Goal: Task Accomplishment & Management: Manage account settings

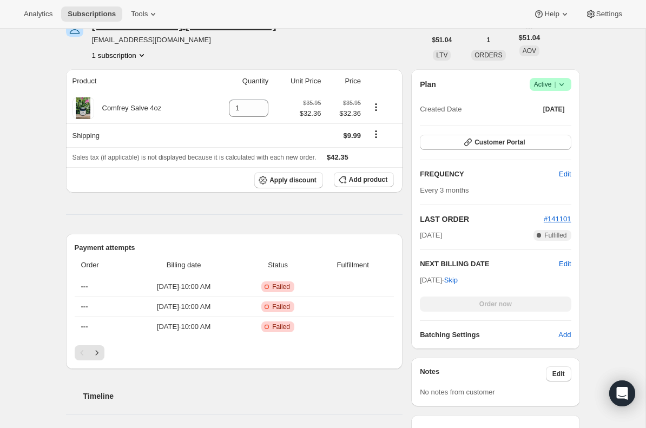
scroll to position [186, 0]
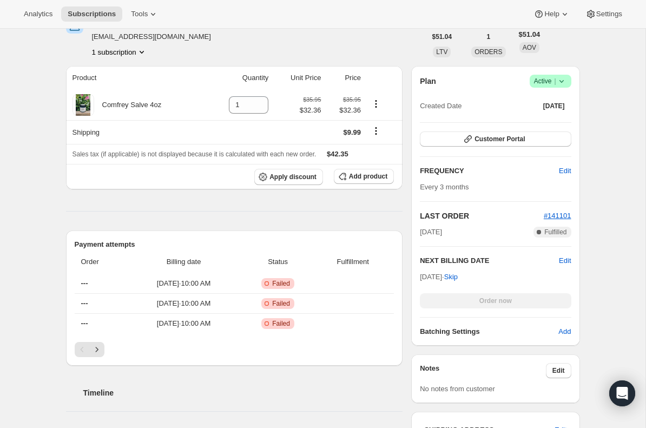
click at [556, 81] on icon at bounding box center [561, 81] width 11 height 11
click at [537, 123] on span "Cancel subscription" at bounding box center [547, 121] width 61 height 8
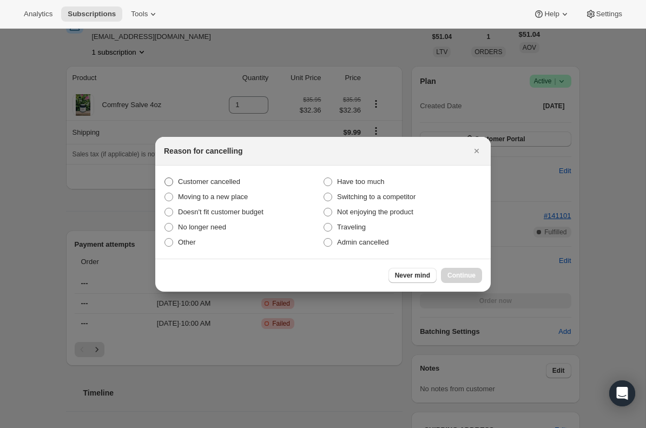
click at [193, 181] on span "Customer cancelled" at bounding box center [209, 182] width 62 height 8
click at [165, 178] on input "Customer cancelled" at bounding box center [165, 178] width 1 height 1
radio input "true"
click at [463, 278] on span "Continue" at bounding box center [462, 275] width 28 height 9
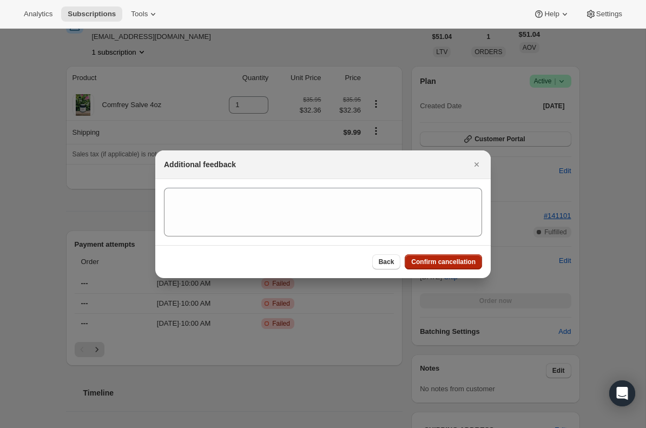
click at [449, 261] on span "Confirm cancellation" at bounding box center [443, 262] width 64 height 9
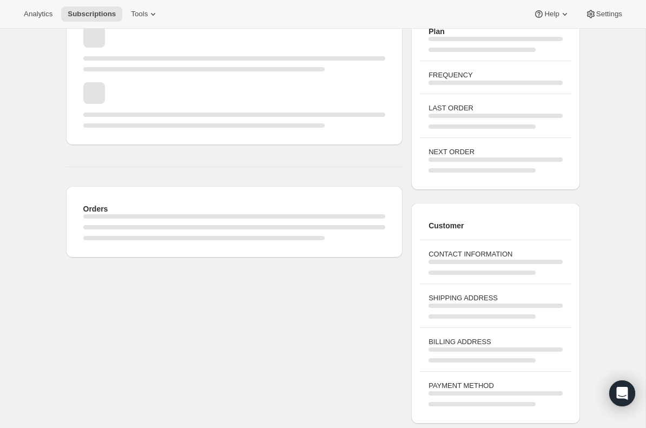
scroll to position [186, 0]
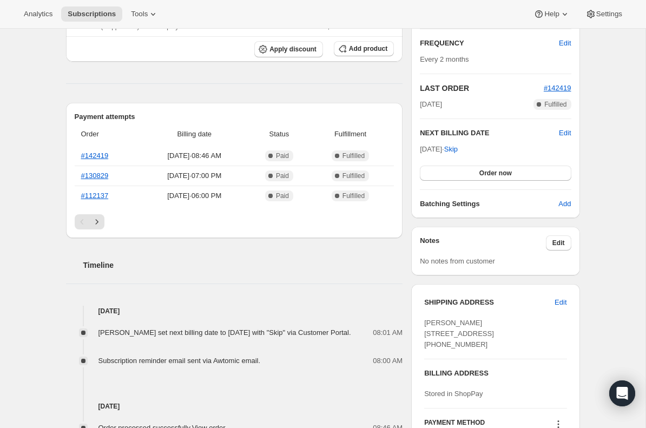
scroll to position [189, 0]
click at [451, 174] on button "Order now" at bounding box center [495, 173] width 151 height 15
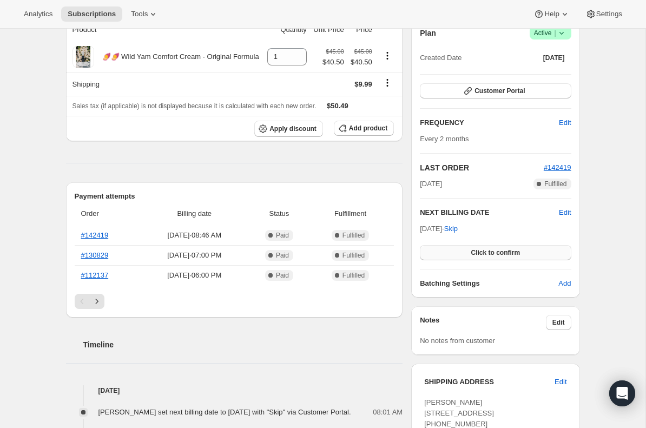
scroll to position [111, 0]
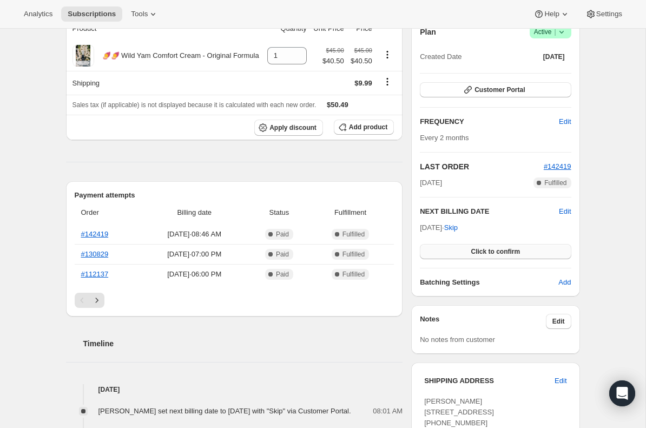
click at [443, 244] on button "Click to confirm" at bounding box center [495, 251] width 151 height 15
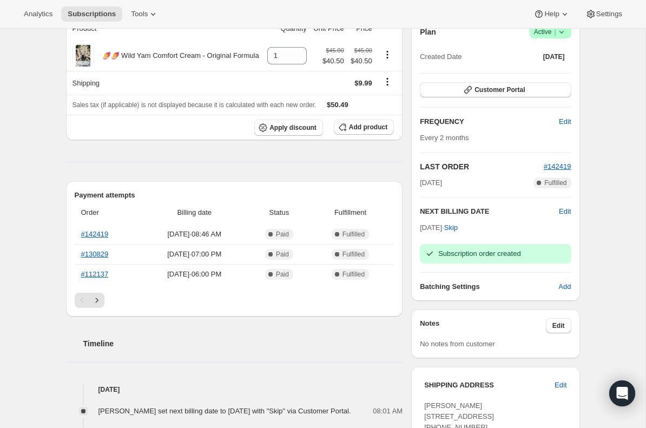
scroll to position [0, 0]
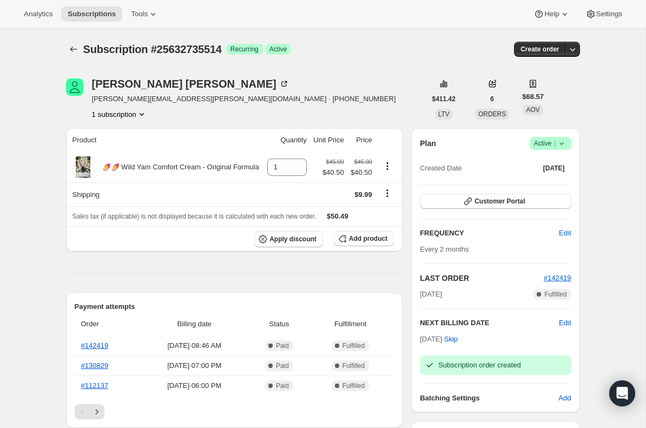
click at [117, 100] on span "[PERSON_NAME][EMAIL_ADDRESS][PERSON_NAME][DOMAIN_NAME] · [PHONE_NUMBER]" at bounding box center [244, 99] width 304 height 11
click at [117, 89] on div "[PERSON_NAME]" at bounding box center [191, 83] width 198 height 11
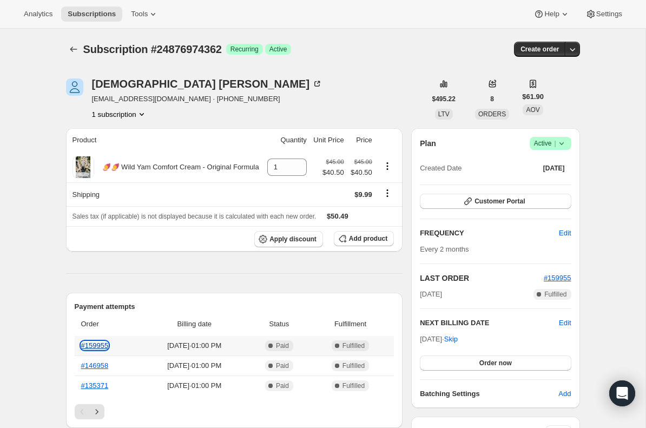
click at [108, 347] on link "#159955" at bounding box center [95, 346] width 28 height 8
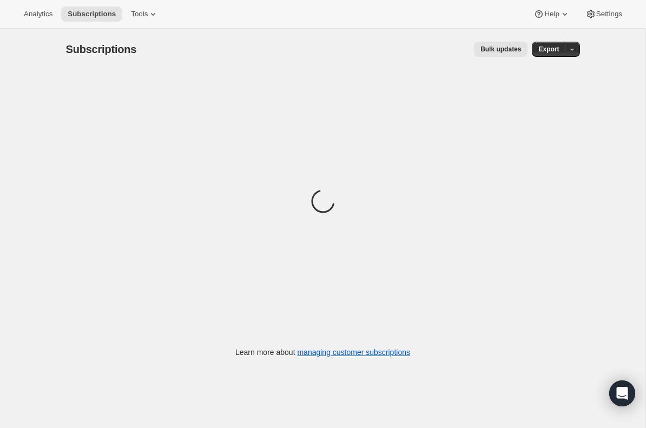
scroll to position [29, 0]
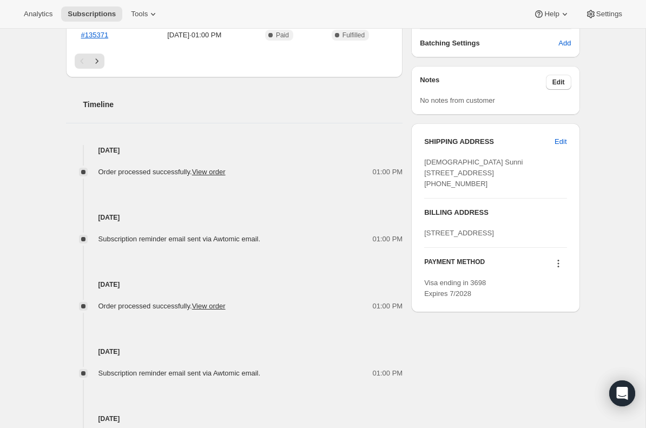
scroll to position [347, 0]
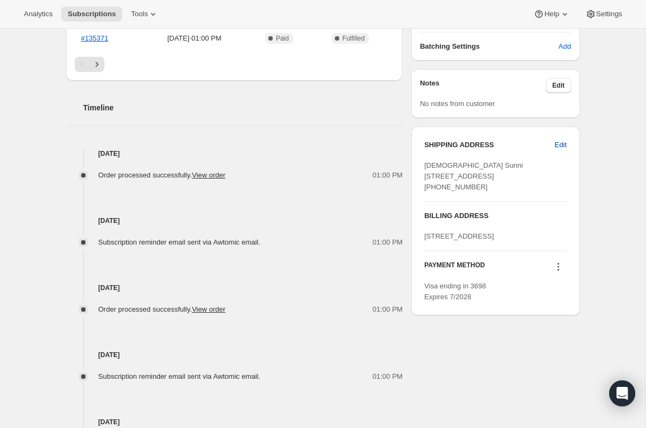
click at [559, 145] on span "Edit" at bounding box center [561, 145] width 12 height 11
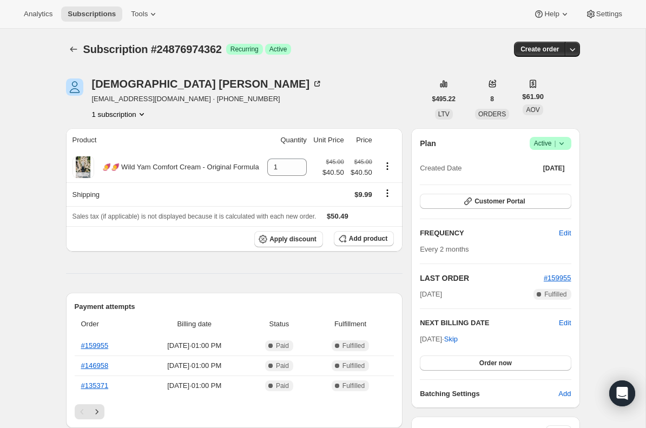
select select "United States"
select select "FL"
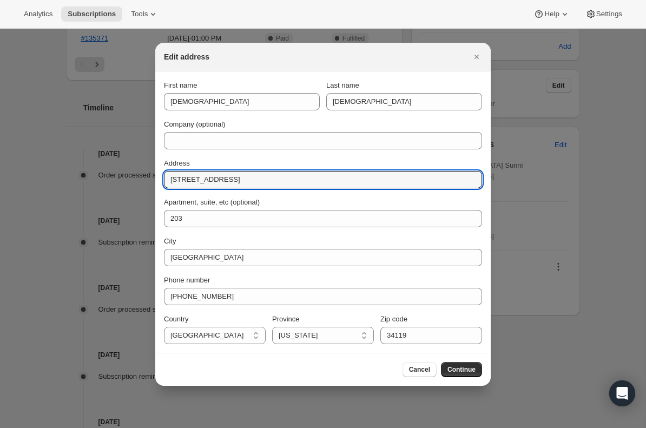
drag, startPoint x: 316, startPoint y: 174, endPoint x: 158, endPoint y: 179, distance: 157.6
click at [158, 179] on section "First name Sunni Last name Sunni Company (optional) Address 6496 Huntington Lak…" at bounding box center [323, 211] width 336 height 281
paste input "3045 N 27th Ave 15 Bozeman MT 59718"
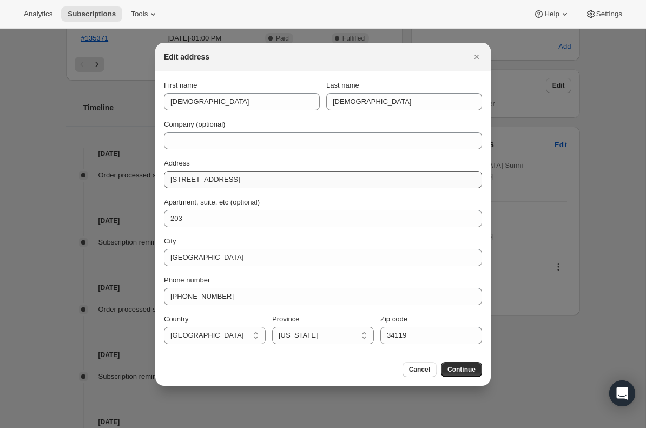
drag, startPoint x: 313, startPoint y: 189, endPoint x: 293, endPoint y: 182, distance: 21.2
click at [293, 182] on div "First name Sunni Last name Sunni Company (optional) Address 3045 N 27th Ave 15 …" at bounding box center [323, 212] width 318 height 264
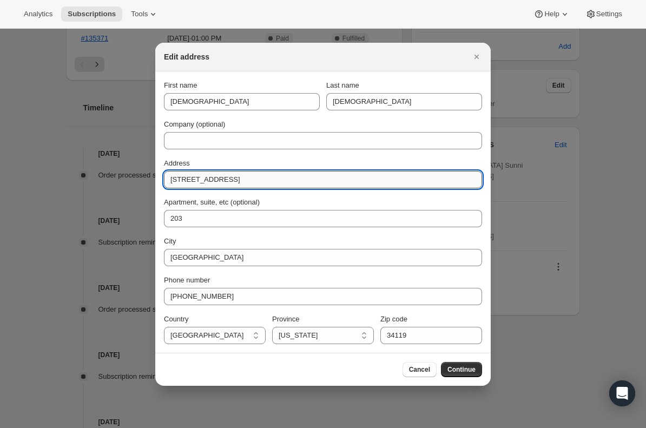
drag, startPoint x: 306, startPoint y: 181, endPoint x: 283, endPoint y: 179, distance: 23.9
click at [283, 179] on input "3045 N 27th Ave 15 Bozeman MT 59718" at bounding box center [323, 179] width 318 height 17
type input "3045 N 27th Ave 15 Bozeman MT"
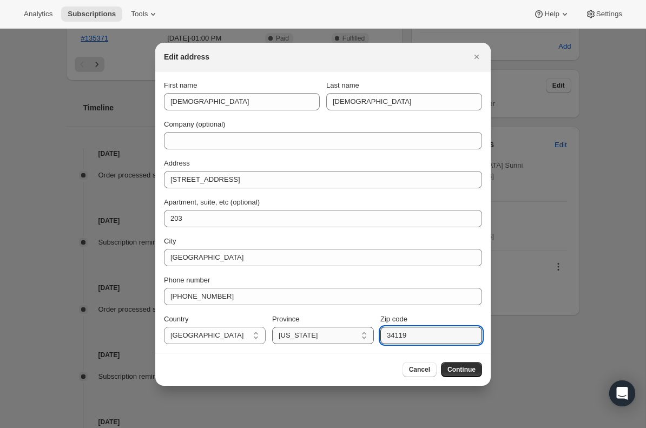
drag, startPoint x: 426, startPoint y: 338, endPoint x: 323, endPoint y: 338, distance: 103.4
click at [323, 338] on div "Country Afghanistan Aland Islands Albania Algeria Andorra Angola Anguilla Antig…" at bounding box center [323, 329] width 318 height 30
paste input "59718"
type input "59718"
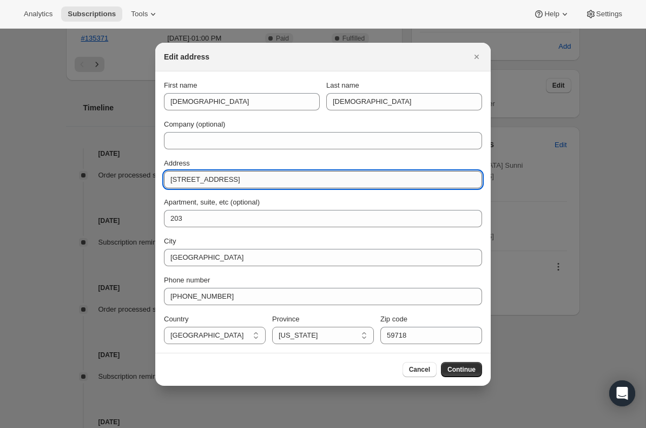
click at [298, 182] on input "3045 N 27th Ave 15 Bozeman MT" at bounding box center [323, 179] width 318 height 17
click at [317, 334] on select "Alabama Alaska American Samoa Arizona Arkansas California Colorado Connecticut …" at bounding box center [323, 335] width 102 height 17
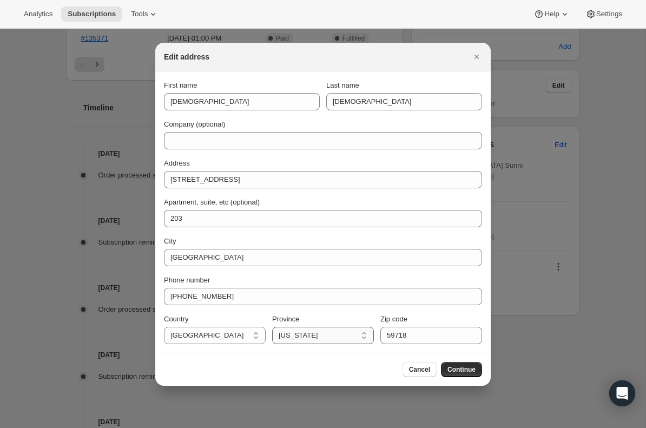
select select "MT"
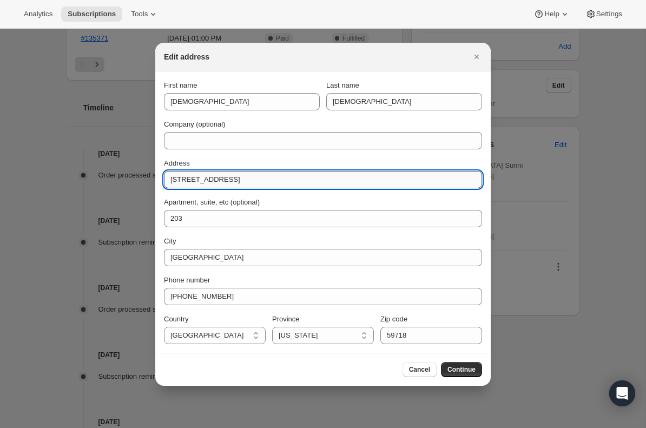
click at [296, 180] on input "3045 N 27th Ave 15 Bozeman MT" at bounding box center [323, 179] width 318 height 17
drag, startPoint x: 297, startPoint y: 181, endPoint x: 236, endPoint y: 181, distance: 61.2
click at [236, 181] on input "3045 N 27th Ave 15 Bozeman" at bounding box center [323, 179] width 318 height 17
type input "3045 N 27th Ave 15"
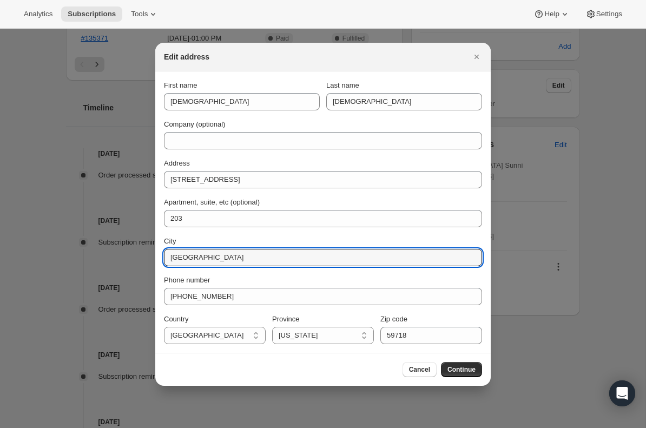
drag, startPoint x: 235, startPoint y: 259, endPoint x: 118, endPoint y: 253, distance: 117.6
paste input "Bozeman"
type input "Bozeman"
click at [475, 362] on button "Continue" at bounding box center [461, 369] width 41 height 15
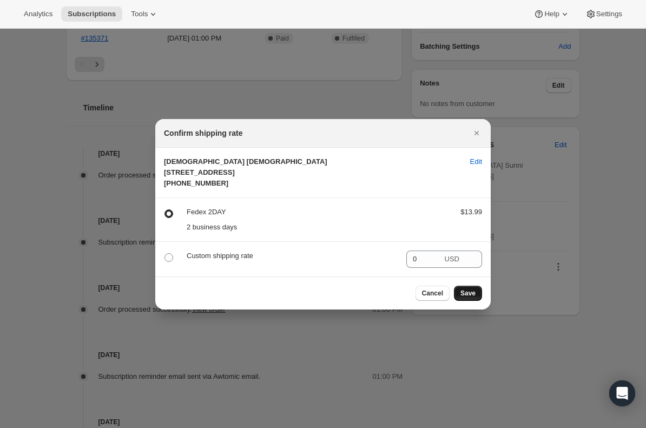
click at [473, 298] on span "Save" at bounding box center [468, 293] width 15 height 9
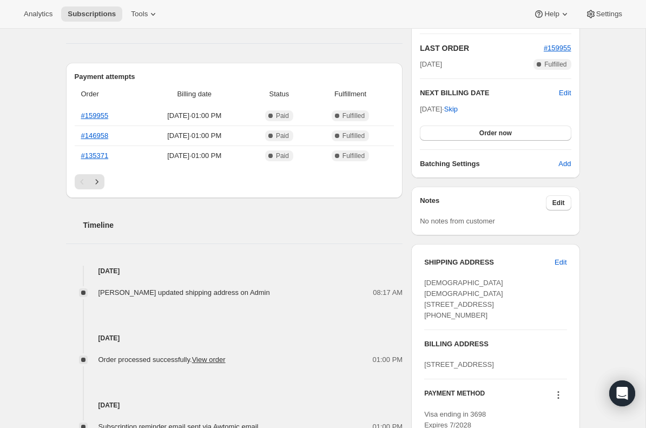
scroll to position [280, 0]
drag, startPoint x: 485, startPoint y: 322, endPoint x: 421, endPoint y: 285, distance: 74.9
click at [421, 285] on div "SHIPPING ADDRESS Edit Sunni Sunni 3045 N 27th Ave 15 203 Bozeman MT, 59718 Unit…" at bounding box center [495, 344] width 168 height 200
copy span "Sunni Sunni 3045 N 27th Ave 15 203 Bozeman MT, 59718 United States"
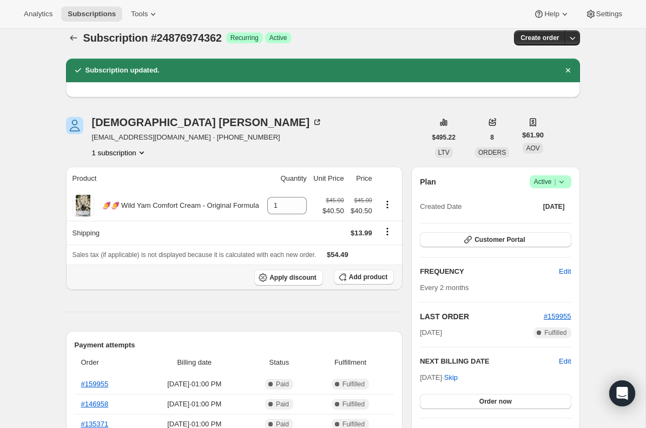
scroll to position [12, 0]
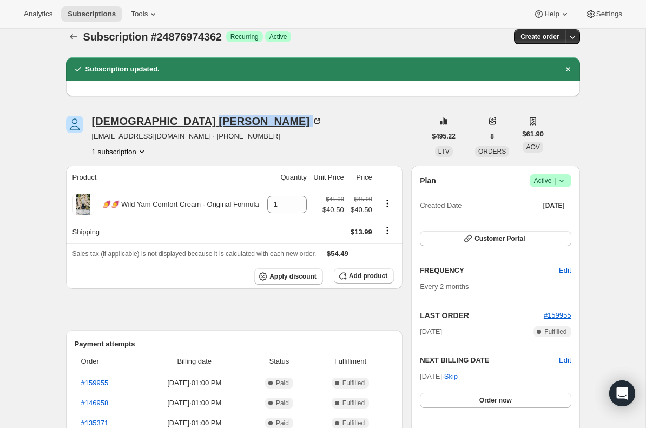
drag, startPoint x: 172, startPoint y: 120, endPoint x: 126, endPoint y: 121, distance: 45.5
click at [126, 121] on div "Sunni Whobrey" at bounding box center [207, 121] width 231 height 11
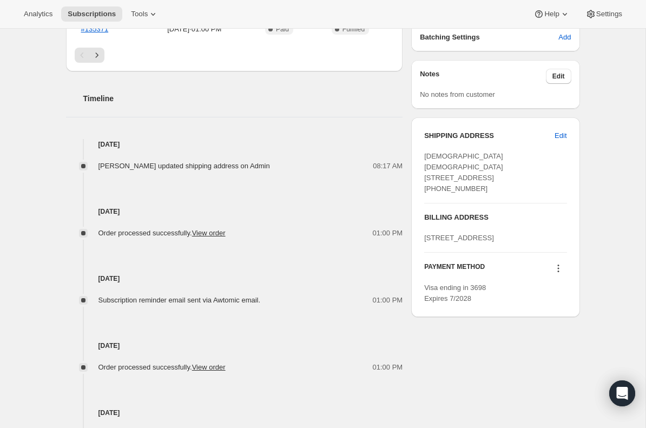
scroll to position [409, 0]
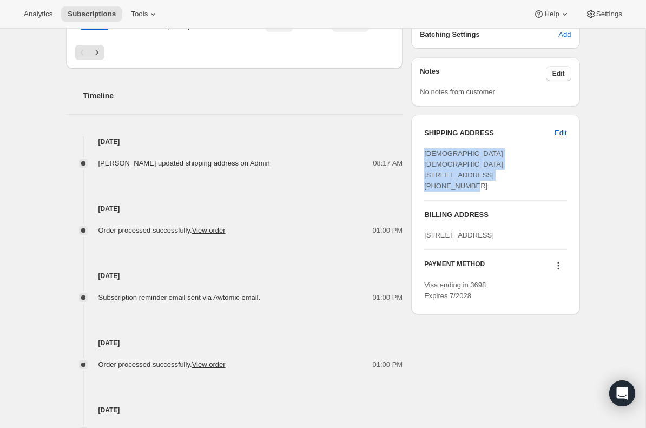
drag, startPoint x: 472, startPoint y: 194, endPoint x: 423, endPoint y: 156, distance: 62.5
click at [423, 156] on div "SHIPPING ADDRESS Edit Sunni Sunni 3045 N 27th Ave 15 203 Bozeman MT, 59718 Unit…" at bounding box center [495, 215] width 168 height 200
copy span "Sunni Sunni 3045 N 27th Ave 15 203 Bozeman MT, 59718 United States"
